Goal: Information Seeking & Learning: Learn about a topic

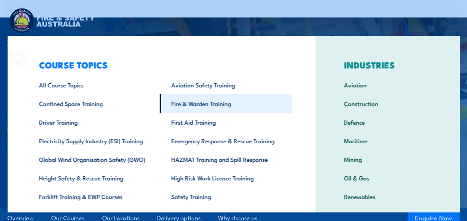
click at [200, 103] on link "Fire & Warden Training" at bounding box center [225, 103] width 132 height 19
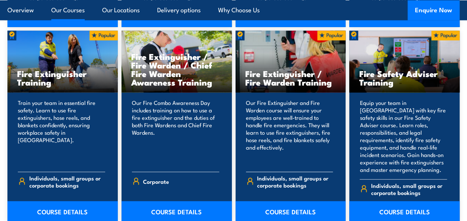
scroll to position [781, 0]
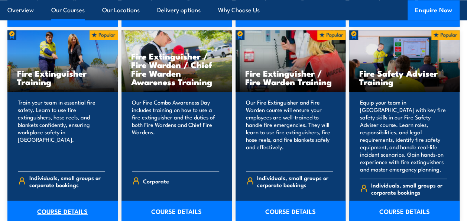
click at [55, 202] on link "COURSE DETAILS" at bounding box center [62, 211] width 110 height 21
